Goal: Information Seeking & Learning: Learn about a topic

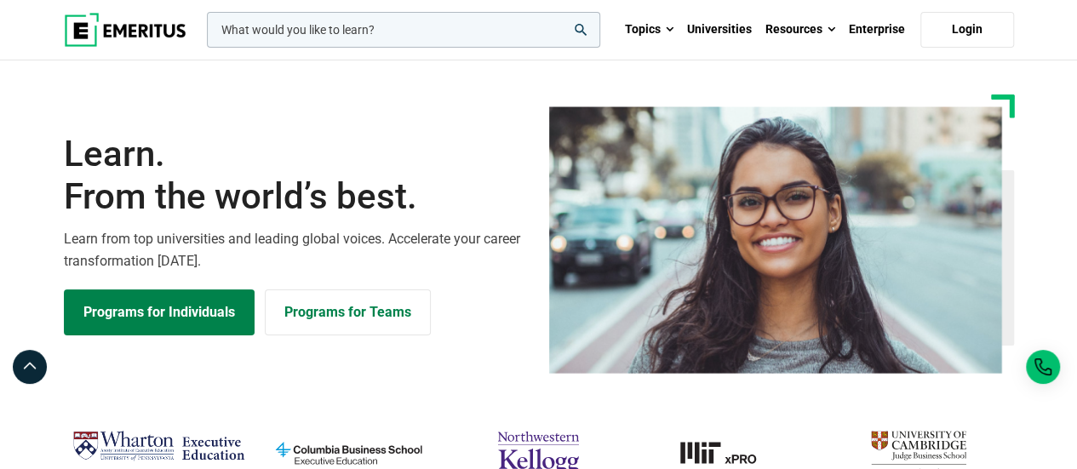
click at [266, 35] on input "woocommerce-product-search-field-0" at bounding box center [403, 30] width 393 height 36
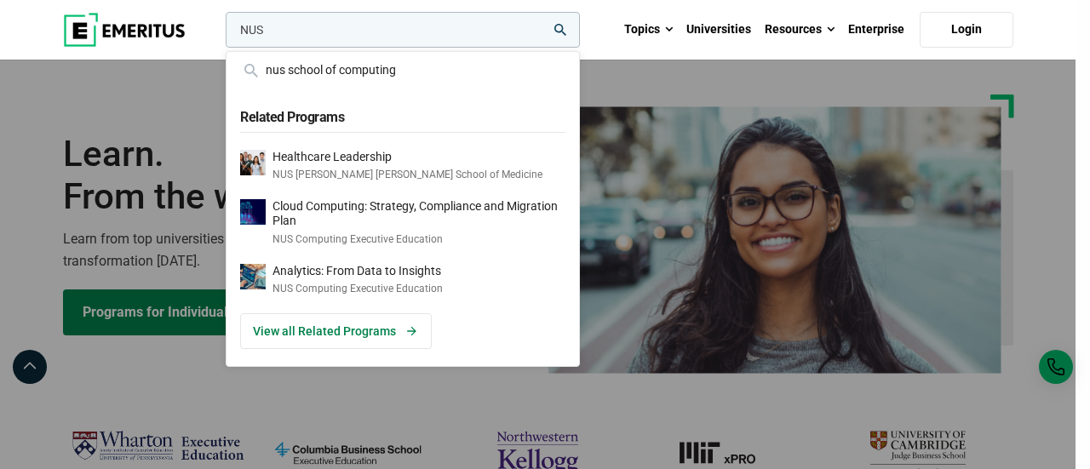
type input "NUS"
click at [222, 34] on button "search" at bounding box center [222, 34] width 0 height 0
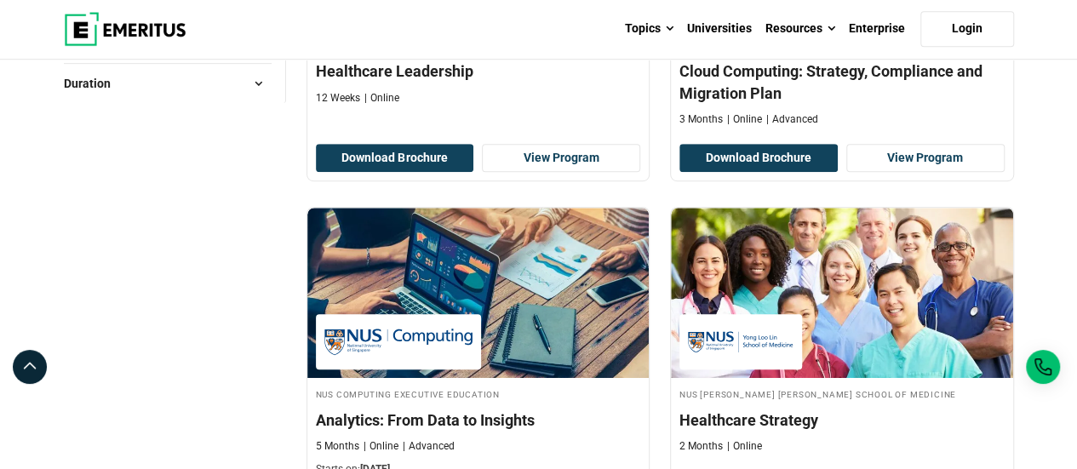
scroll to position [226, 0]
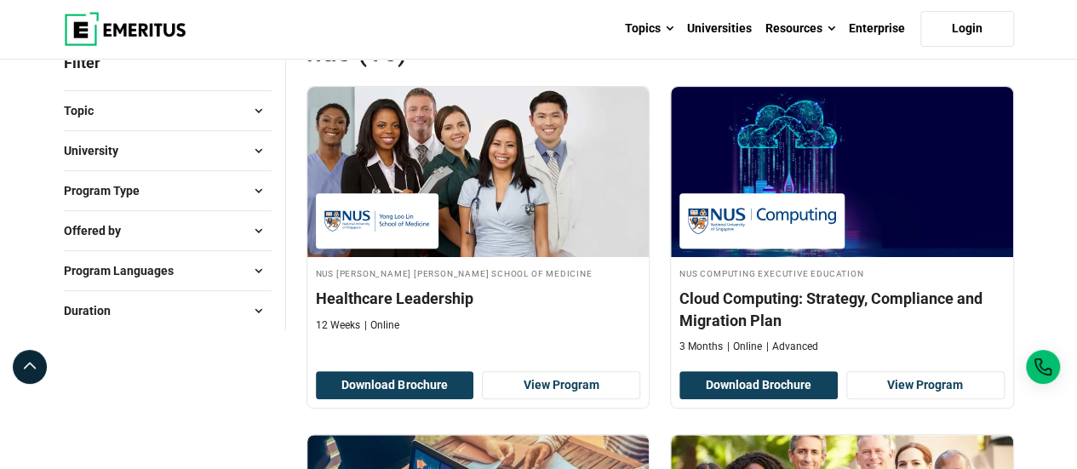
click at [262, 190] on span at bounding box center [259, 191] width 26 height 26
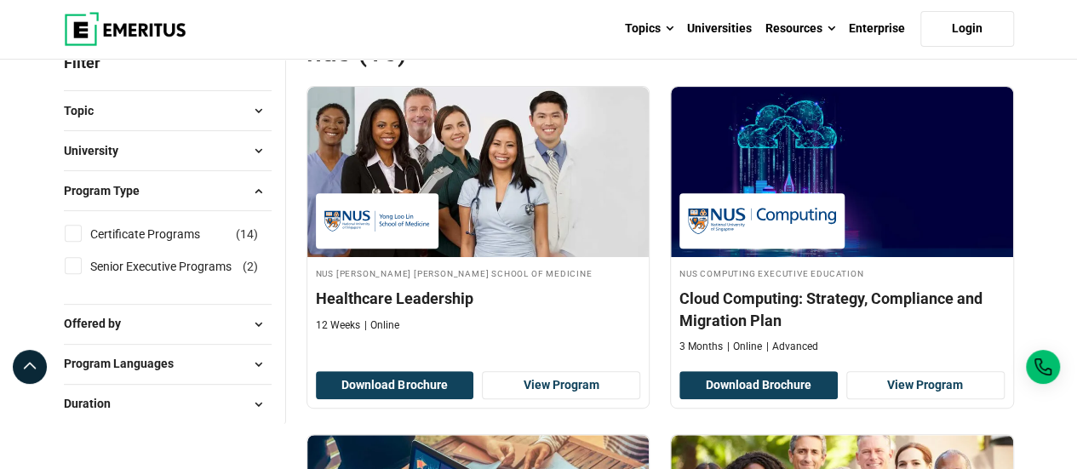
click at [262, 155] on span at bounding box center [259, 151] width 26 height 26
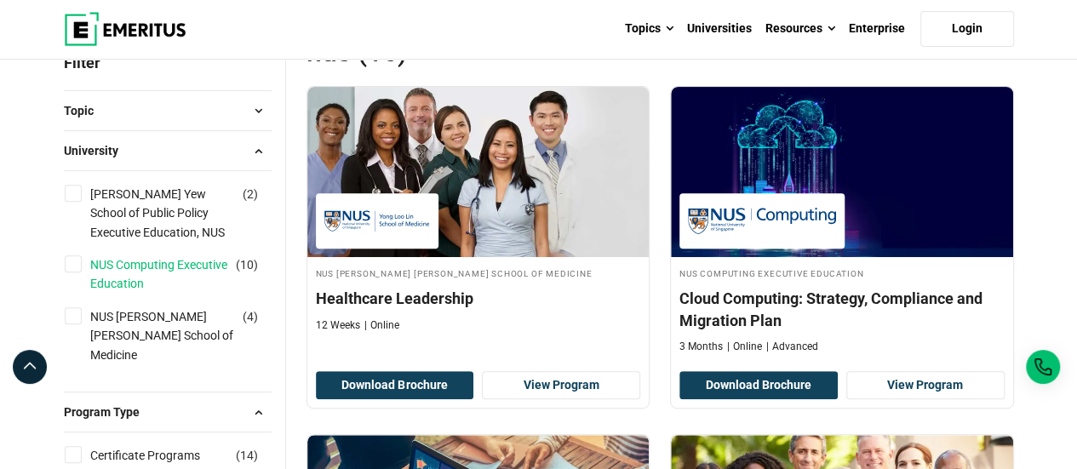
click at [176, 261] on link "NUS Computing Executive Education" at bounding box center [179, 274] width 179 height 38
checkbox input "true"
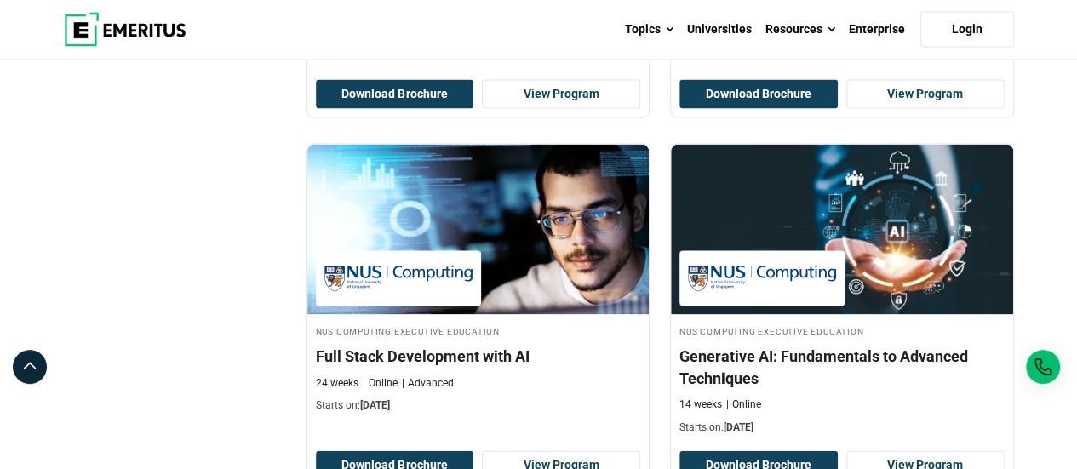
scroll to position [1575, 0]
